Goal: Information Seeking & Learning: Learn about a topic

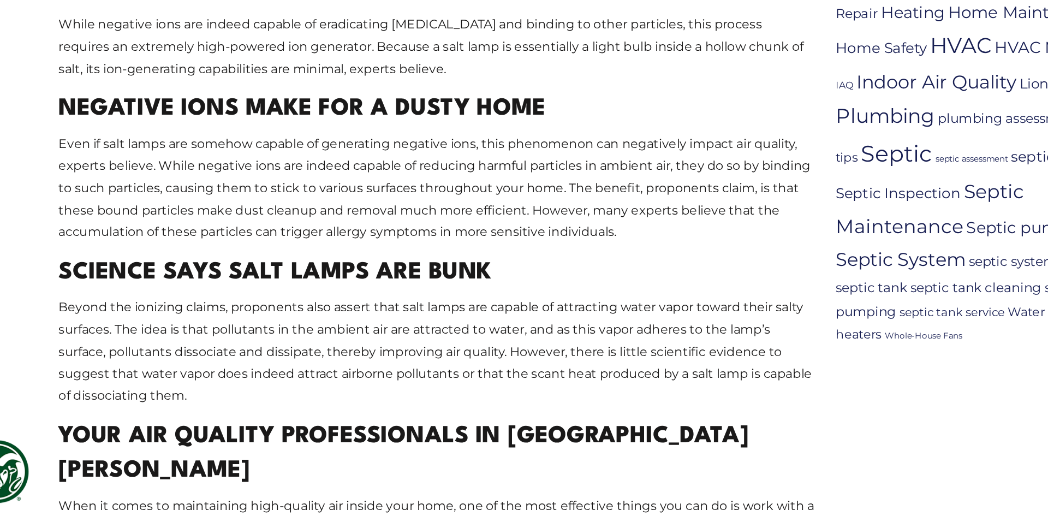
scroll to position [740, 0]
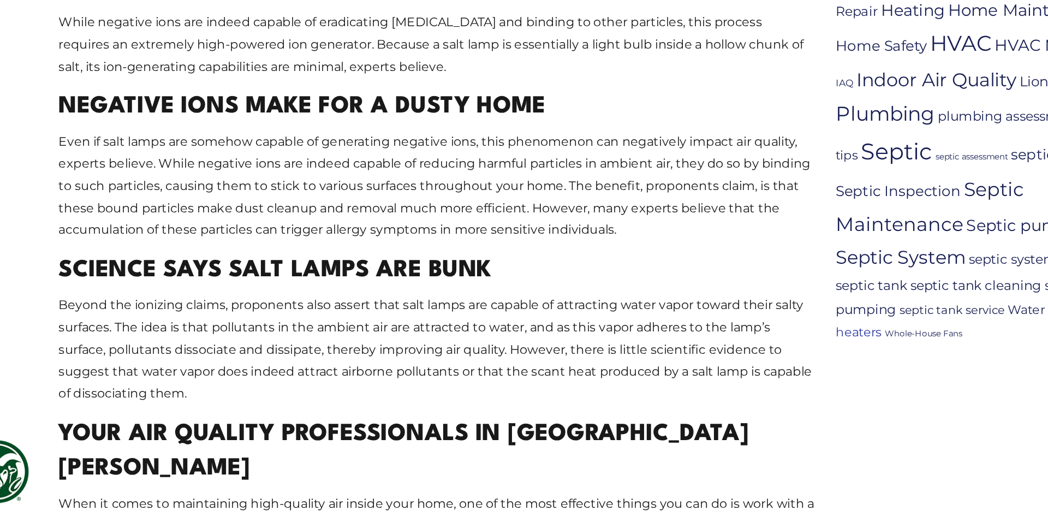
click at [712, 380] on link "water heaters" at bounding box center [792, 377] width 207 height 26
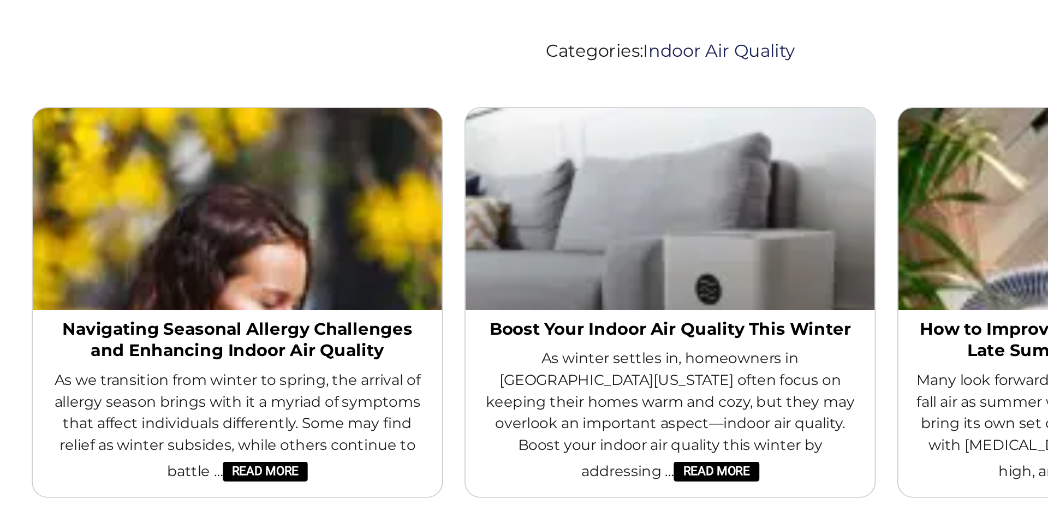
scroll to position [1282, 0]
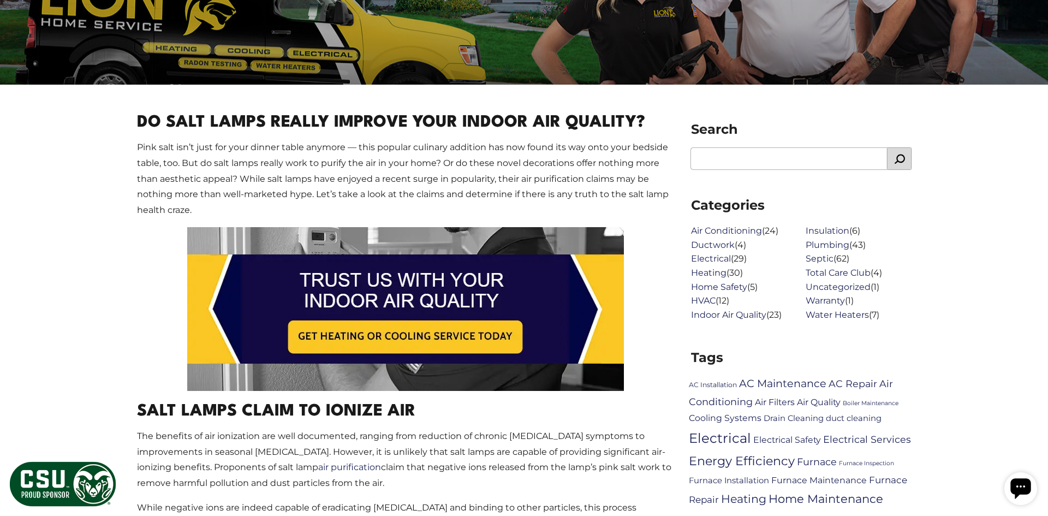
scroll to position [396, 0]
